Goal: Information Seeking & Learning: Check status

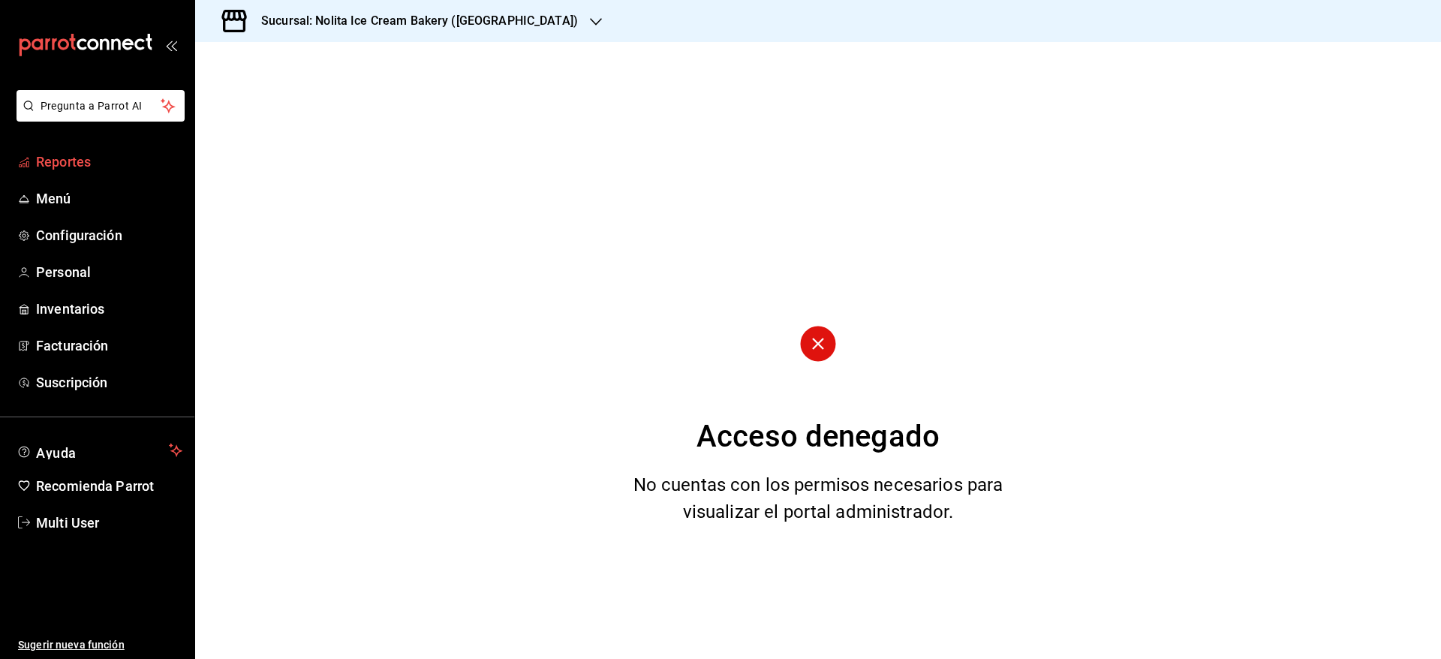
click at [50, 158] on span "Reportes" at bounding box center [109, 162] width 146 height 20
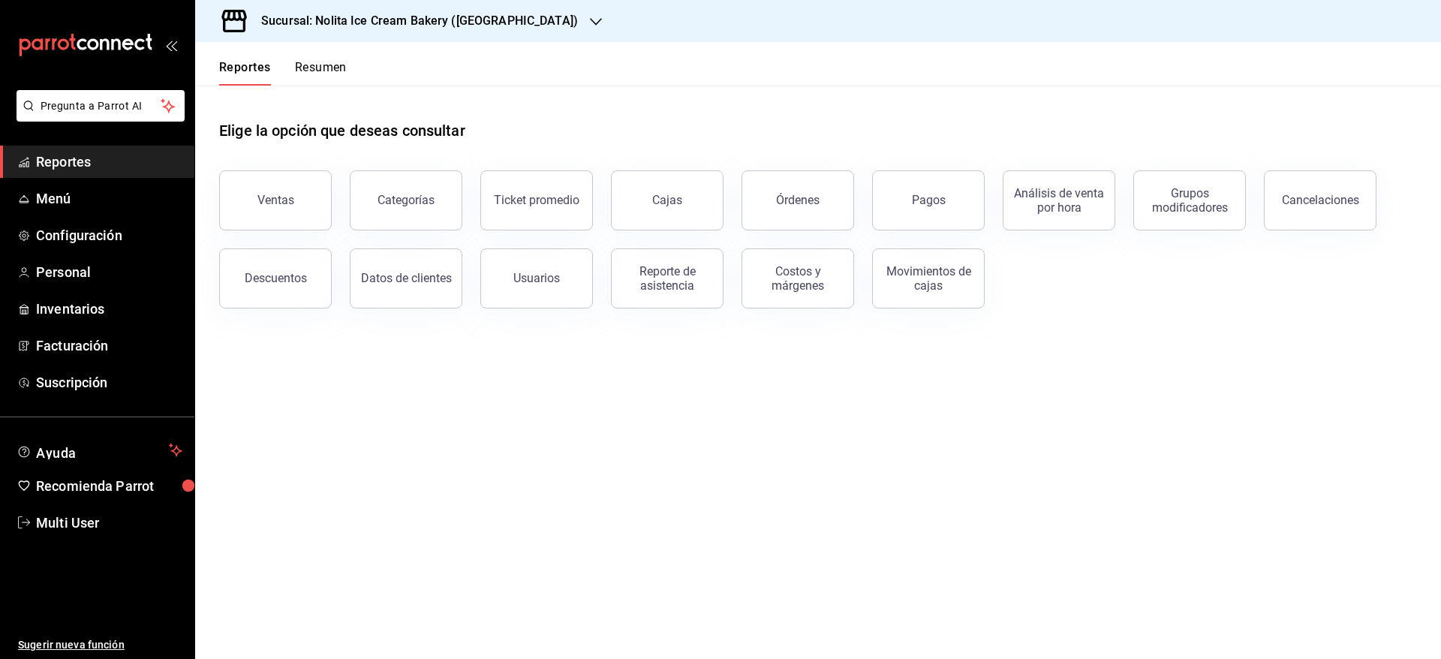
click at [338, 71] on button "Resumen" at bounding box center [321, 73] width 52 height 26
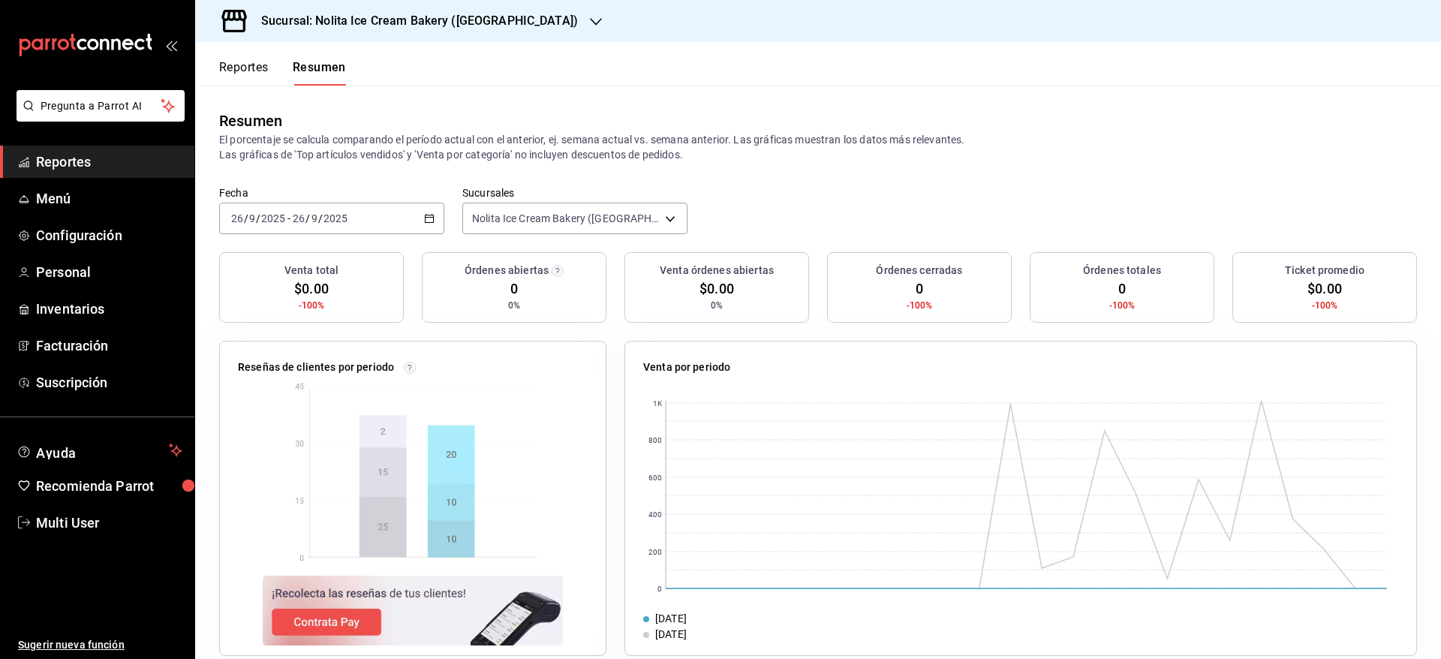
click at [372, 221] on div "[DATE] [DATE] - [DATE] [DATE]" at bounding box center [331, 219] width 225 height 32
click at [297, 360] on span "Mes actual" at bounding box center [290, 365] width 116 height 16
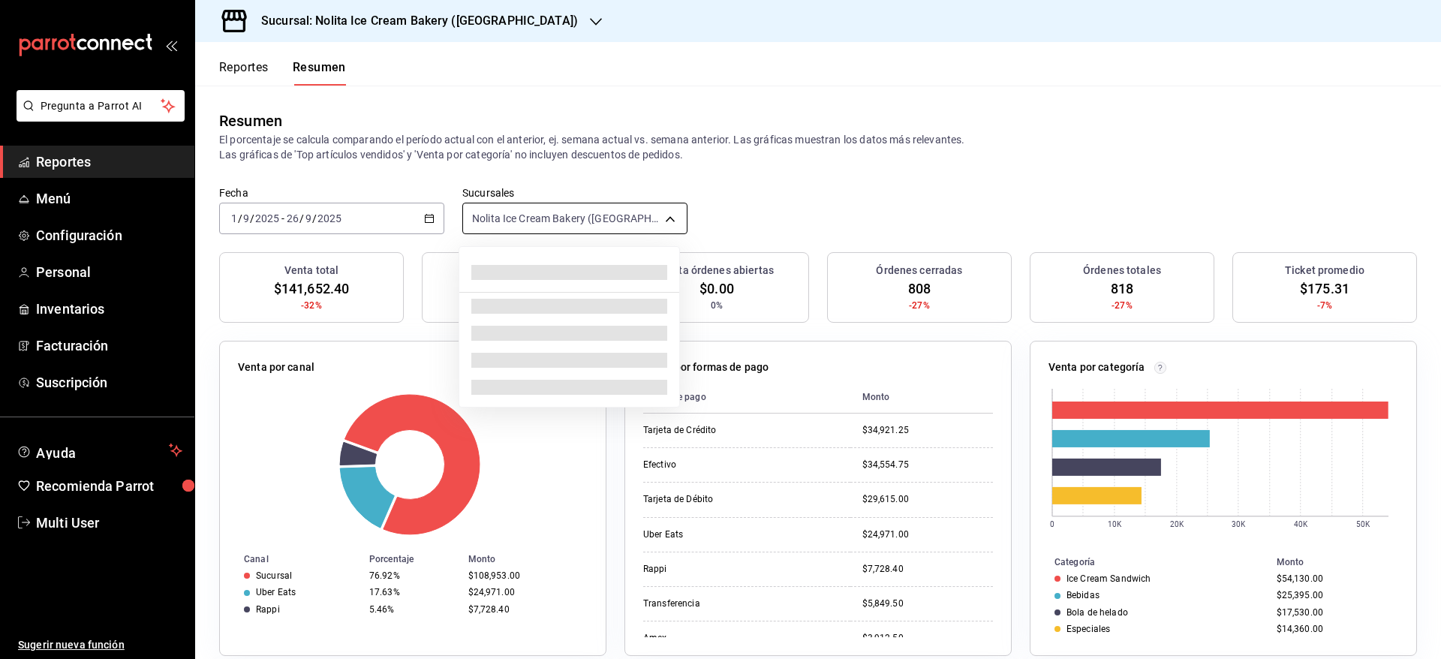
click at [538, 219] on body "Pregunta a Parrot AI Reportes Menú Configuración Personal Inventarios Facturaci…" at bounding box center [720, 329] width 1441 height 659
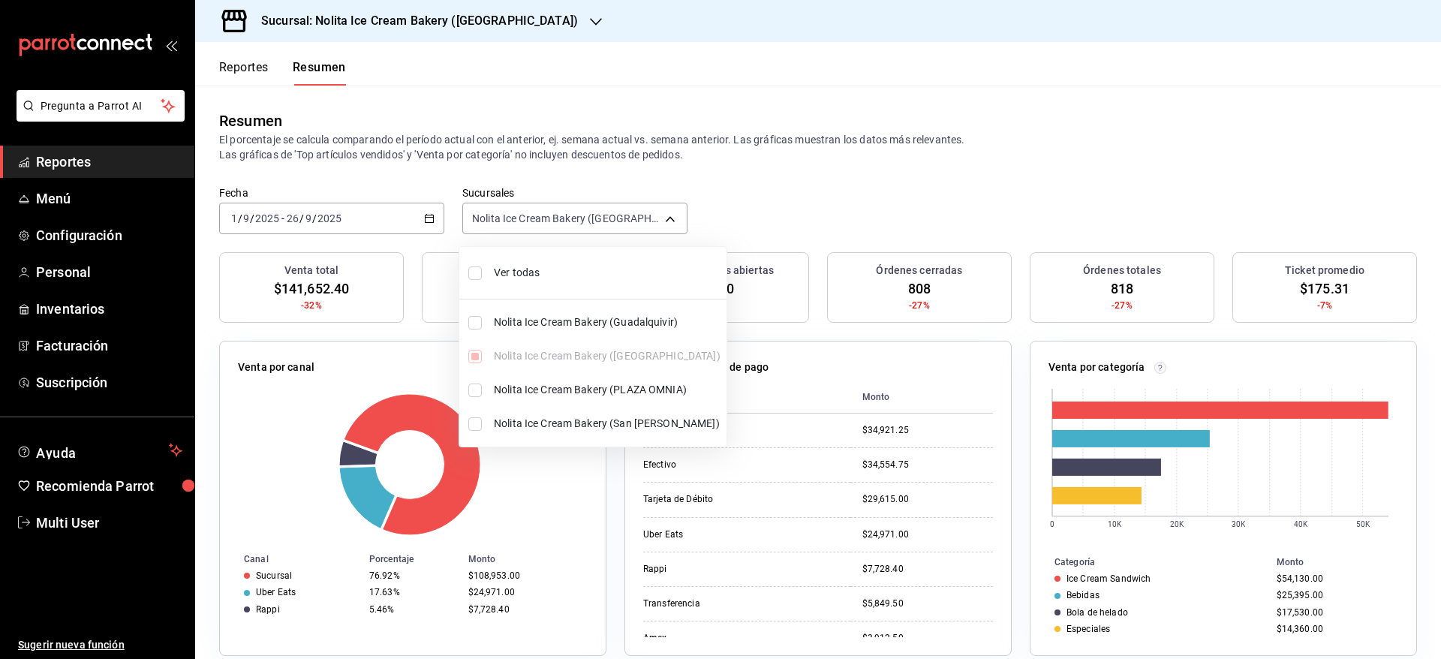
click at [538, 276] on span "Ver todas" at bounding box center [607, 273] width 227 height 16
type input "[object Object],[object Object],[object Object],[object Object]"
checkbox input "true"
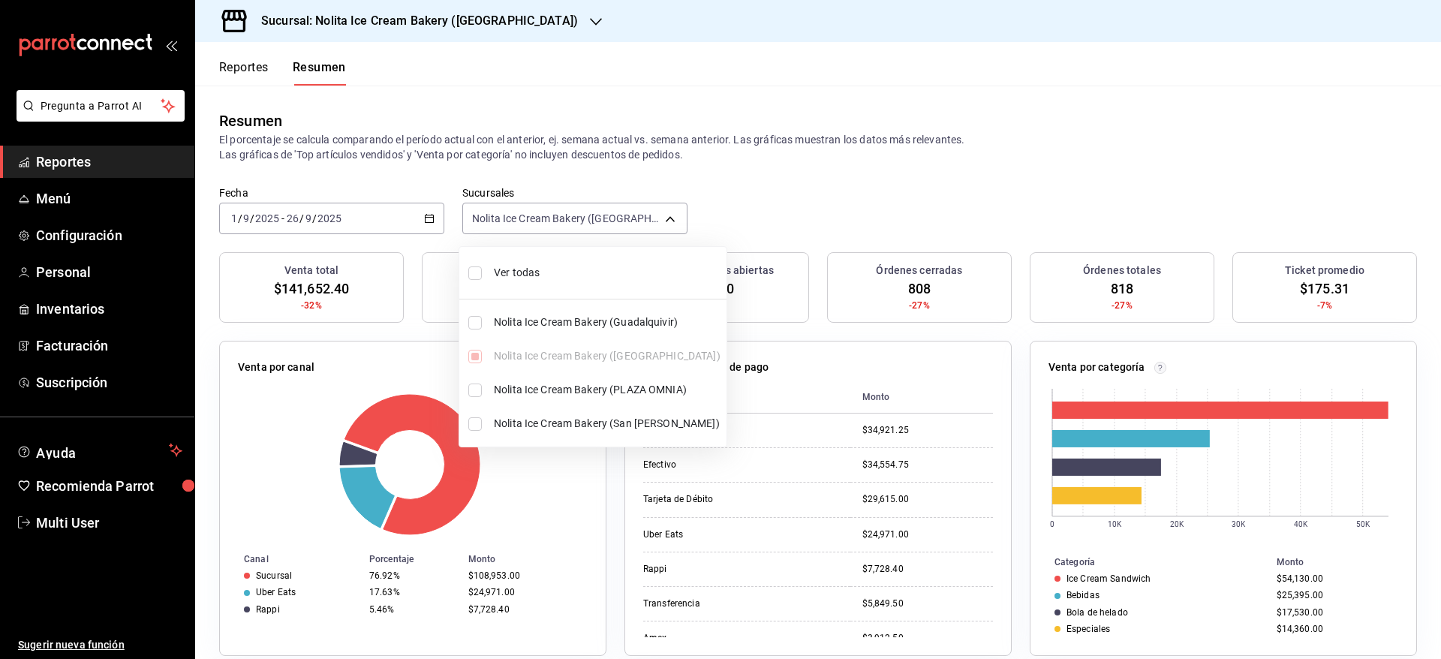
checkbox input "true"
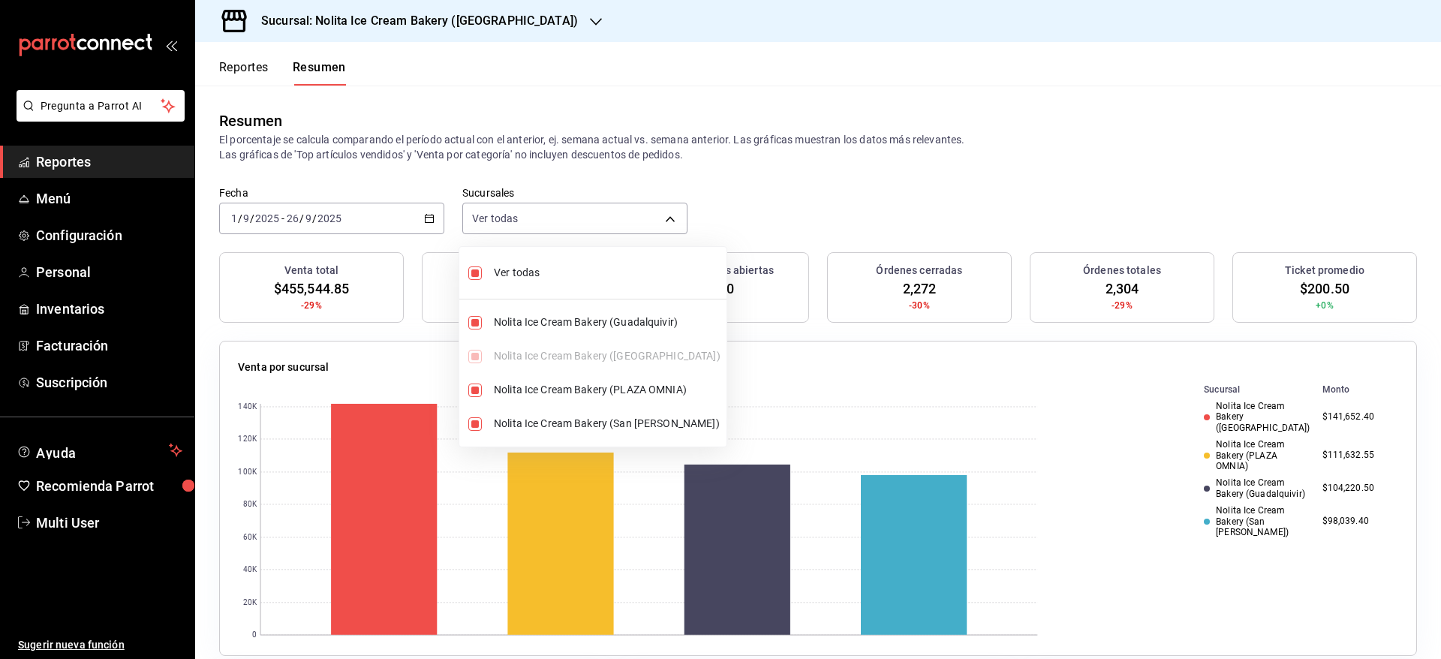
click at [853, 212] on div at bounding box center [720, 329] width 1441 height 659
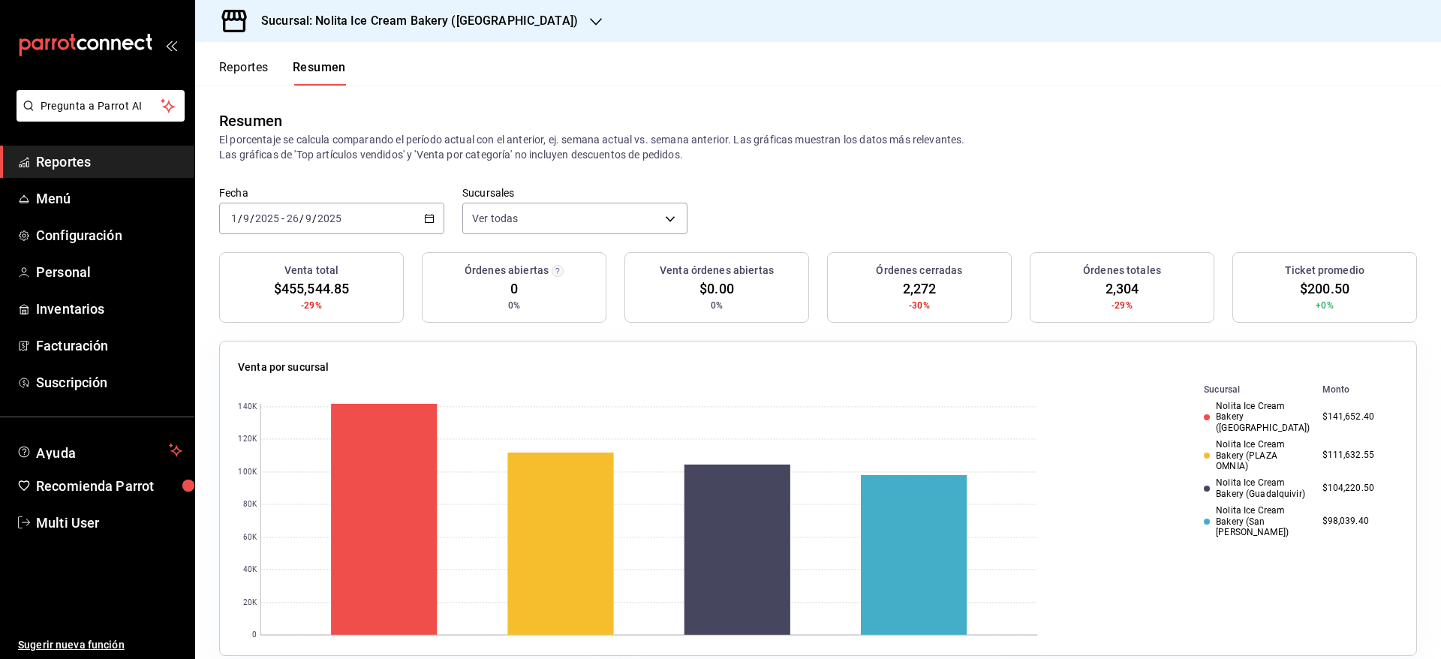
click at [349, 213] on div "[DATE] [DATE] - [DATE] [DATE]" at bounding box center [331, 219] width 225 height 32
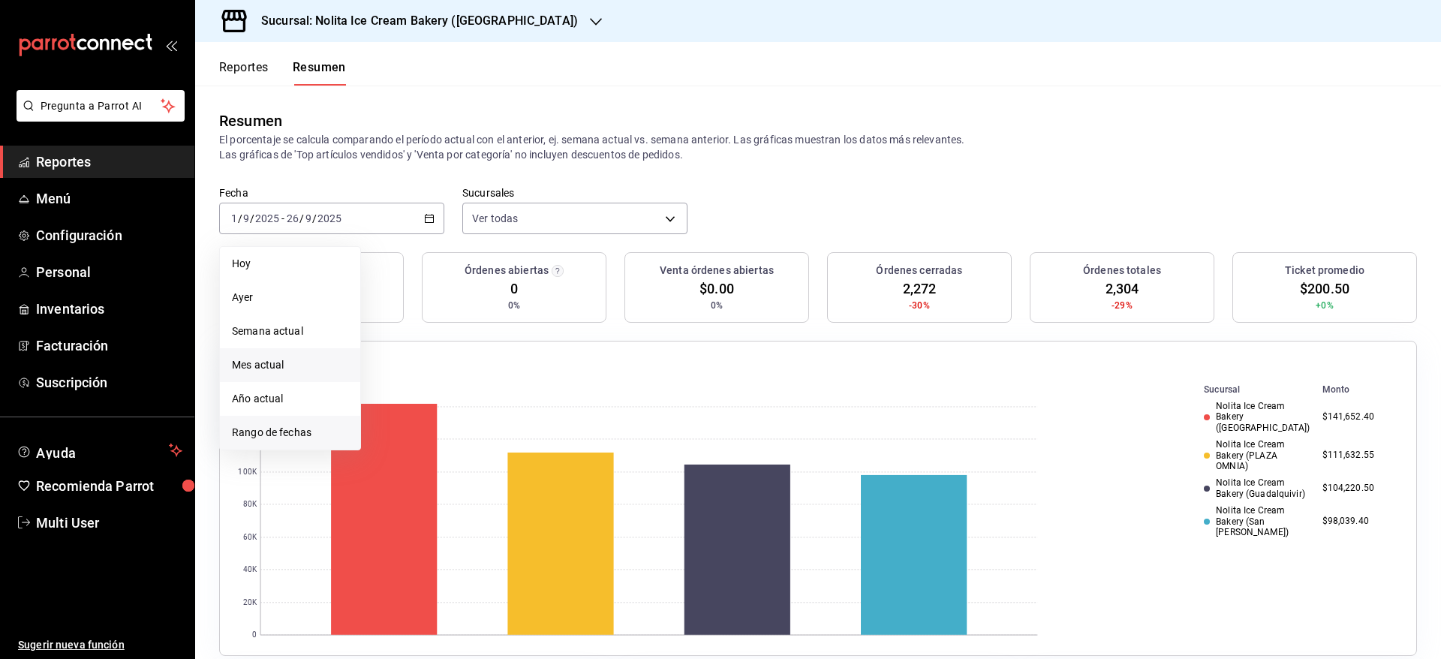
click at [265, 427] on span "Rango de fechas" at bounding box center [290, 433] width 116 height 16
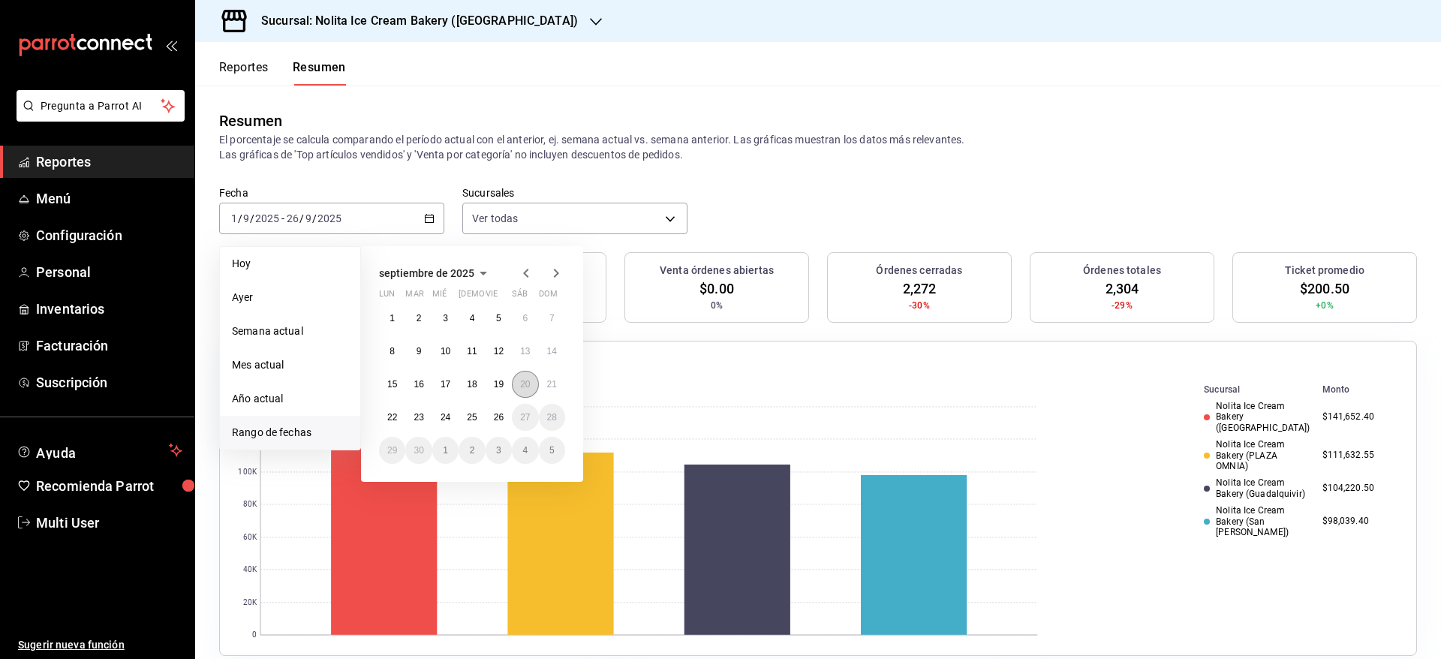
click at [522, 386] on abbr "20" at bounding box center [525, 384] width 10 height 11
click at [501, 384] on abbr "19" at bounding box center [499, 384] width 10 height 11
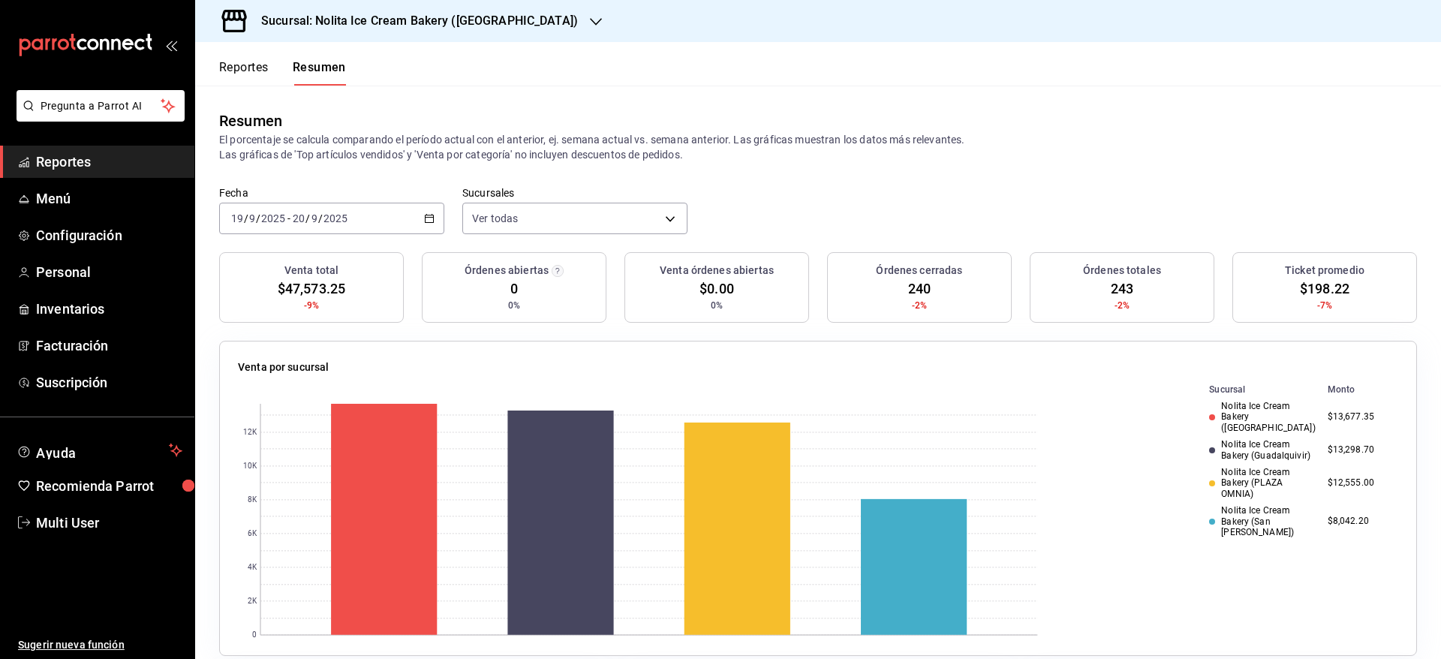
click at [376, 218] on div "[DATE] [DATE] - [DATE] [DATE]" at bounding box center [331, 219] width 225 height 32
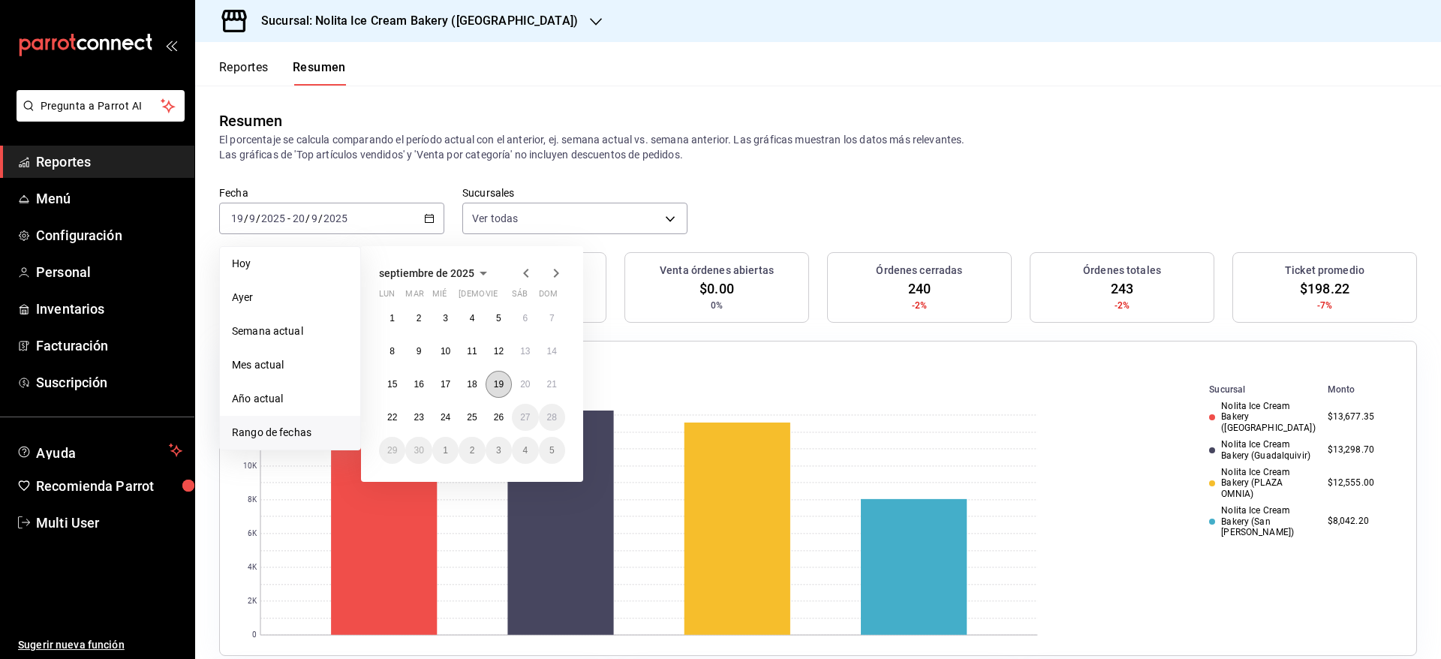
click at [502, 394] on button "19" at bounding box center [499, 384] width 26 height 27
click at [502, 418] on abbr "26" at bounding box center [499, 417] width 10 height 11
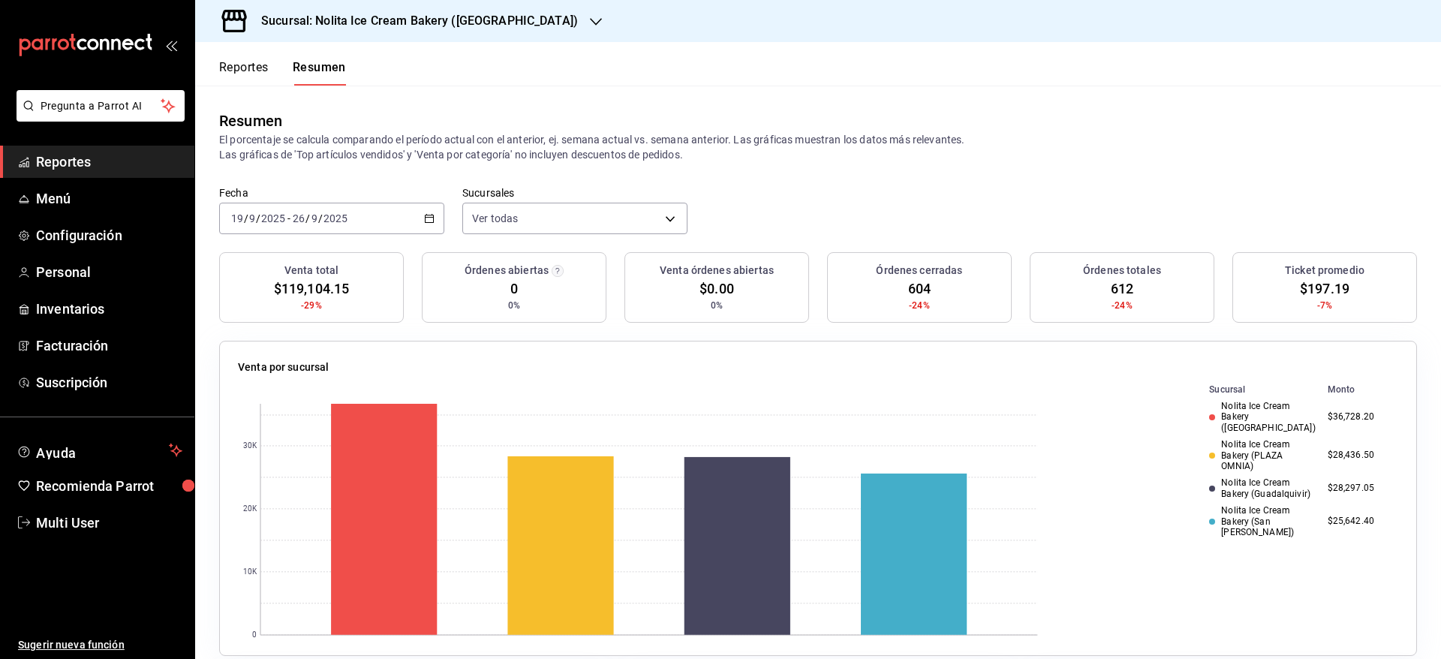
scroll to position [540, 0]
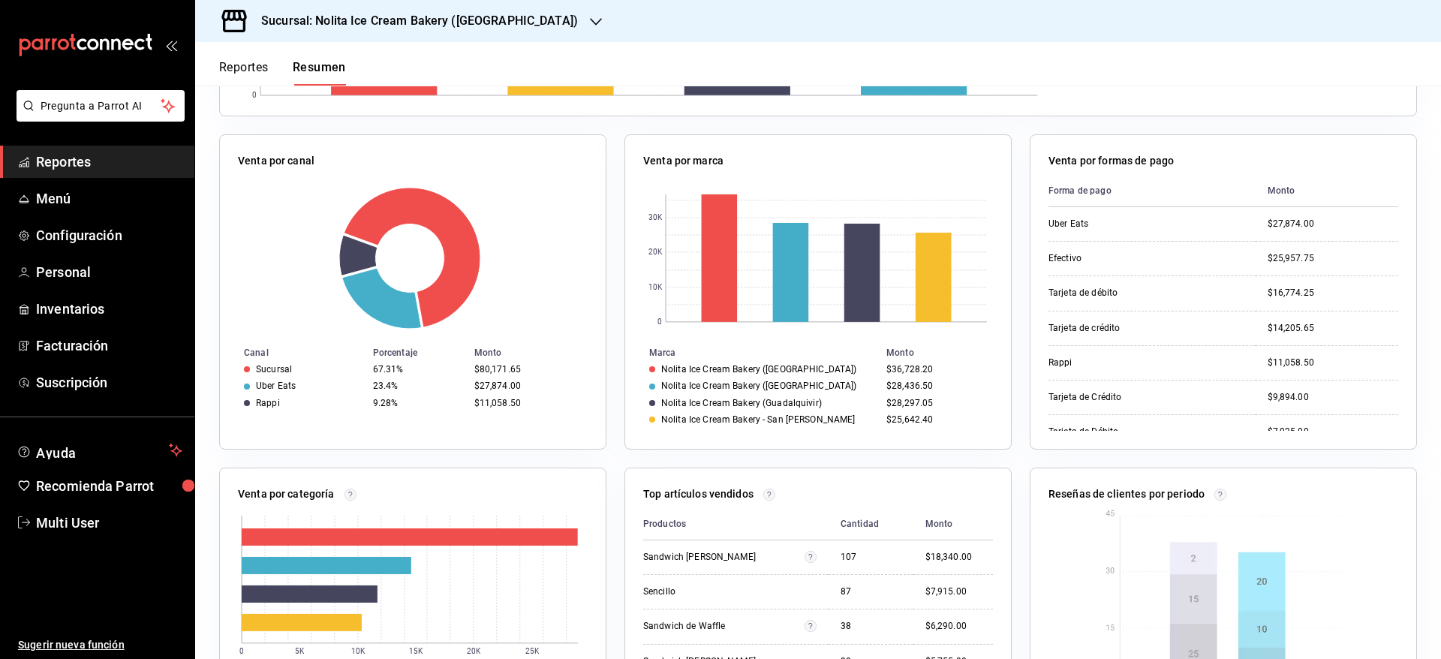
click at [483, 407] on div "$11,058.50" at bounding box center [527, 403] width 107 height 11
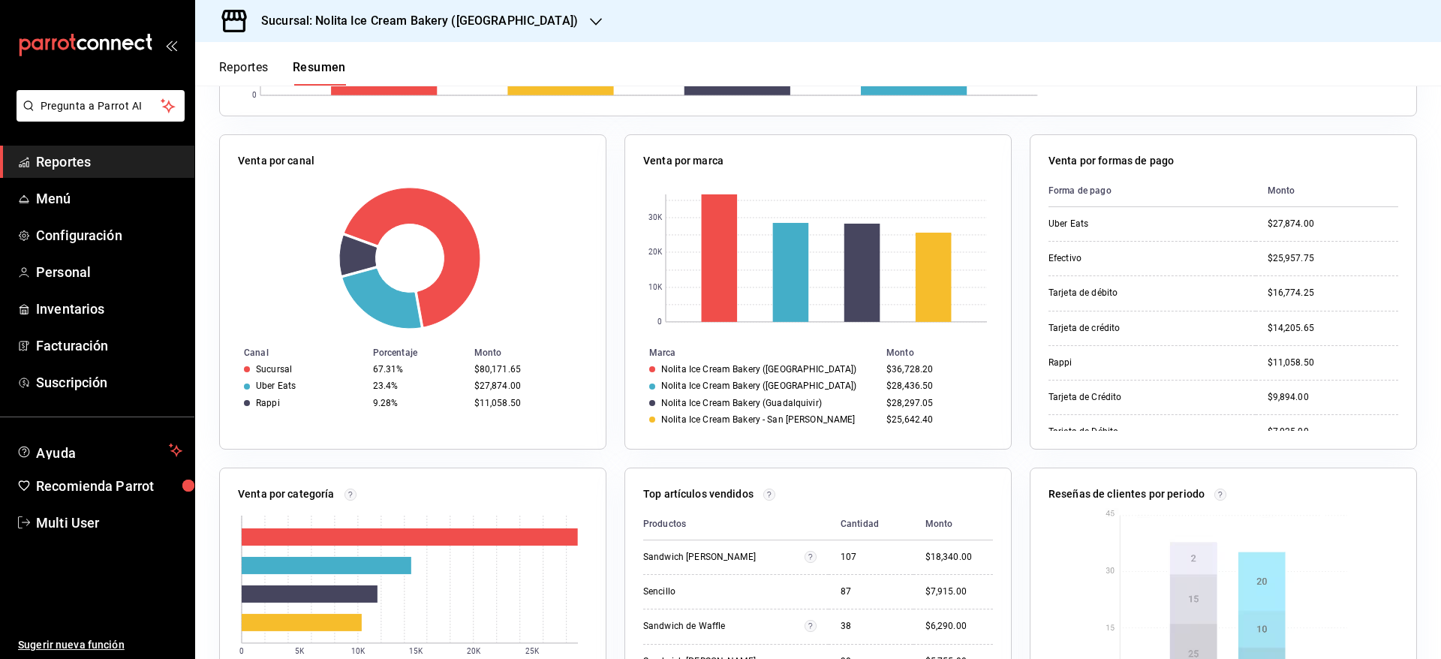
click at [488, 382] on div "$27,874.00" at bounding box center [527, 386] width 107 height 11
click at [490, 366] on div "$80,171.65" at bounding box center [527, 369] width 107 height 11
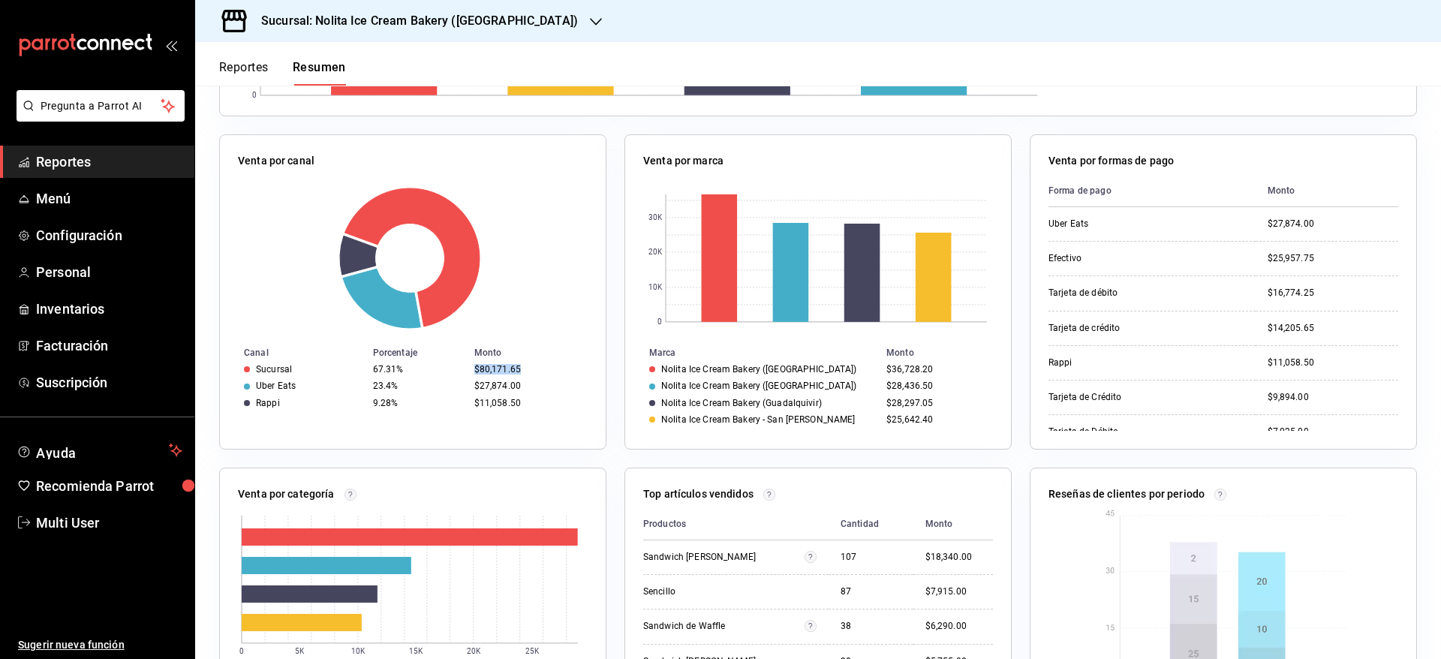
click at [490, 366] on div "$80,171.65" at bounding box center [527, 369] width 107 height 11
click at [518, 407] on div "$11,058.50" at bounding box center [527, 403] width 107 height 11
drag, startPoint x: 518, startPoint y: 406, endPoint x: 233, endPoint y: 354, distance: 290.0
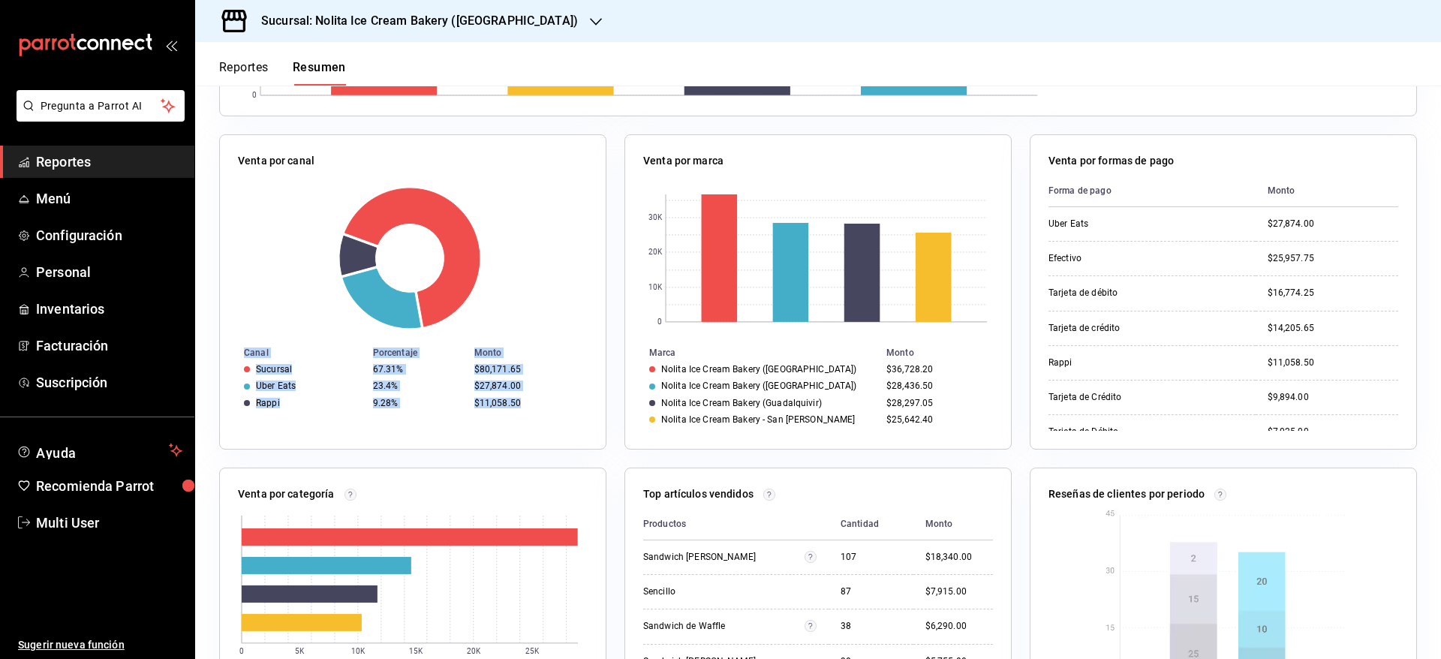
click at [233, 354] on table "Canal Porcentaje Monto Sucursal 67.31% $80,171.65 Uber Eats 23.4% $27,874.00 Ra…" at bounding box center [413, 378] width 386 height 67
click at [426, 366] on div "67.31%" at bounding box center [417, 369] width 89 height 11
click at [259, 66] on button "Reportes" at bounding box center [244, 73] width 50 height 26
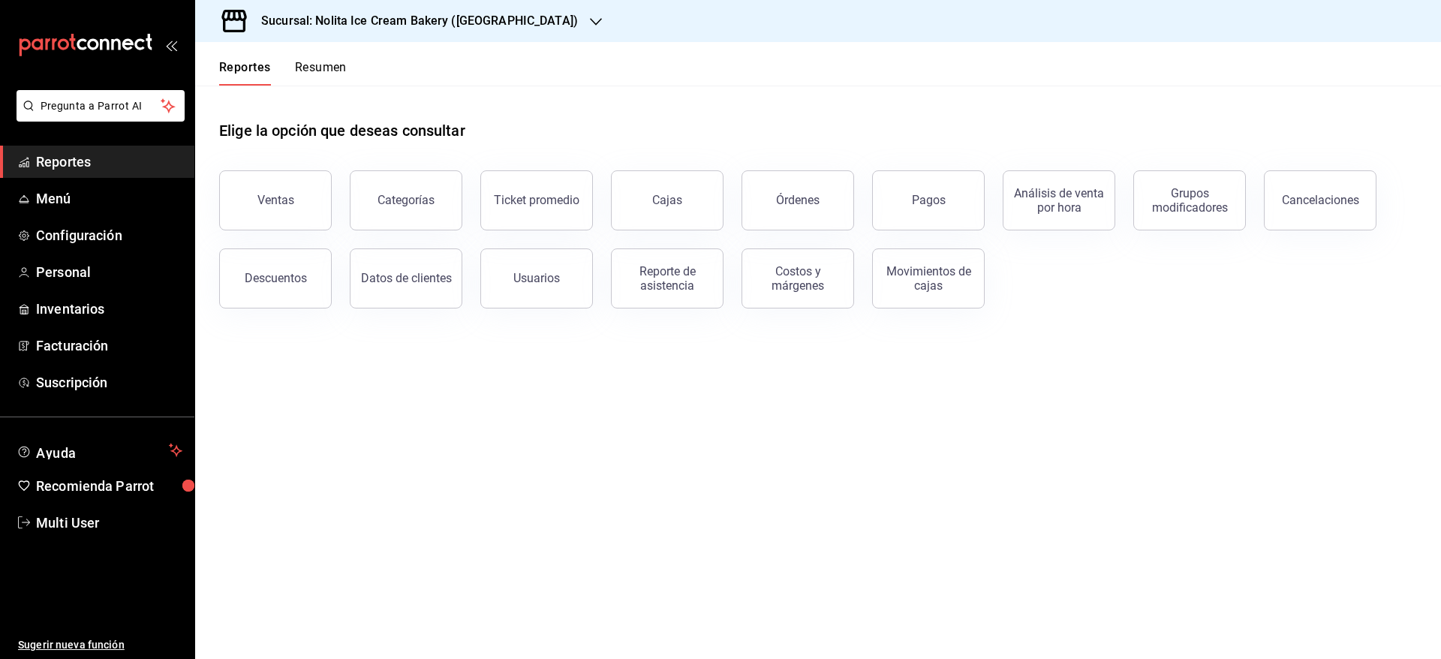
click at [316, 65] on button "Resumen" at bounding box center [321, 73] width 52 height 26
